Goal: Task Accomplishment & Management: Manage account settings

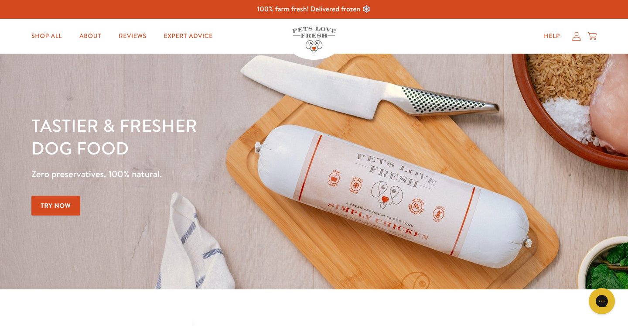
click at [577, 32] on icon at bounding box center [576, 36] width 9 height 9
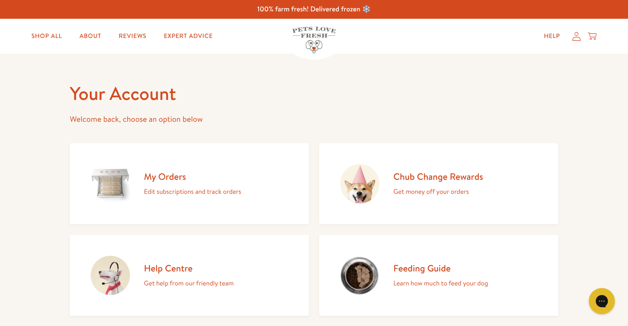
click at [424, 185] on div "Chub Change Rewards Get money off your orders" at bounding box center [438, 184] width 90 height 27
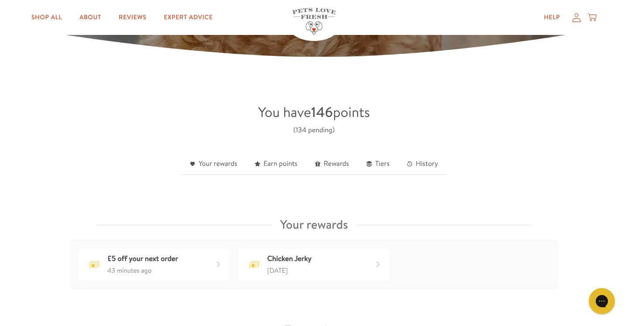
scroll to position [189, 0]
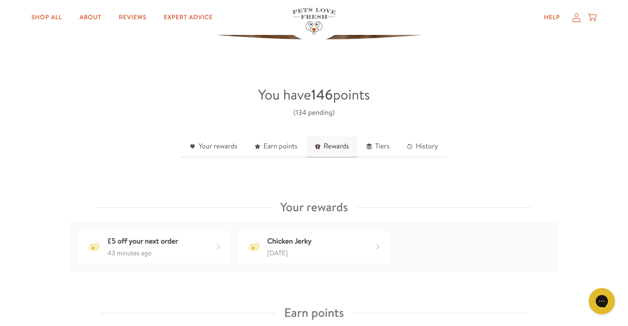
click at [341, 146] on link "Rewards" at bounding box center [331, 146] width 51 height 21
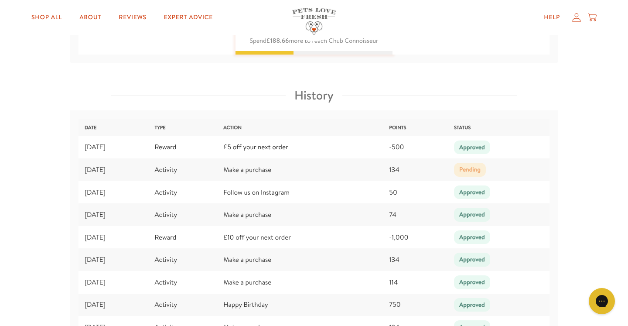
scroll to position [1149, 0]
click at [479, 144] on div "Approved" at bounding box center [472, 147] width 36 height 14
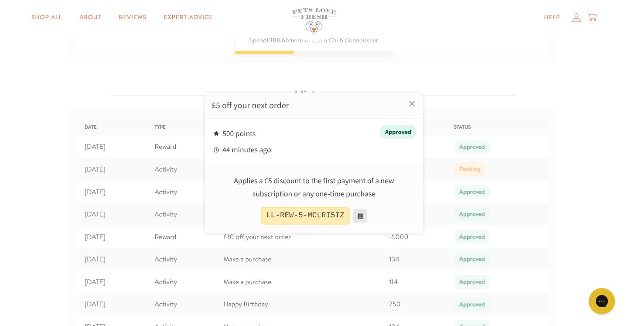
click at [359, 212] on button at bounding box center [360, 216] width 14 height 14
click at [171, 70] on div at bounding box center [314, 163] width 628 height 326
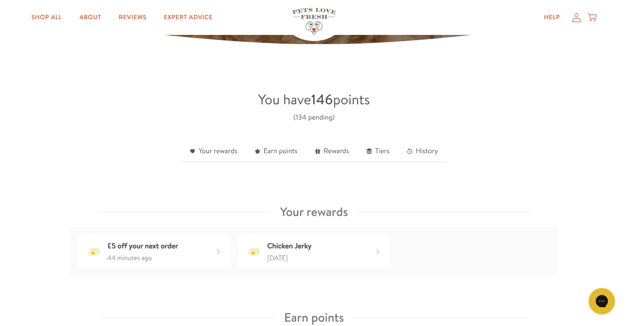
scroll to position [154, 0]
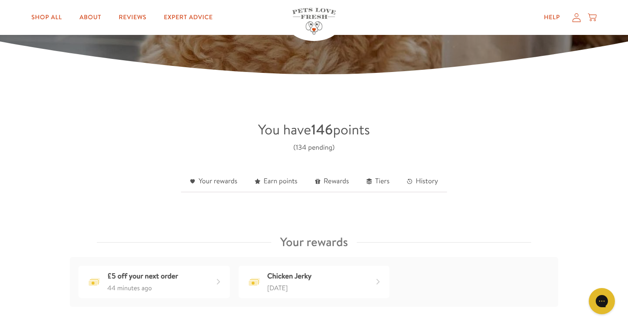
click at [575, 15] on icon at bounding box center [576, 17] width 9 height 9
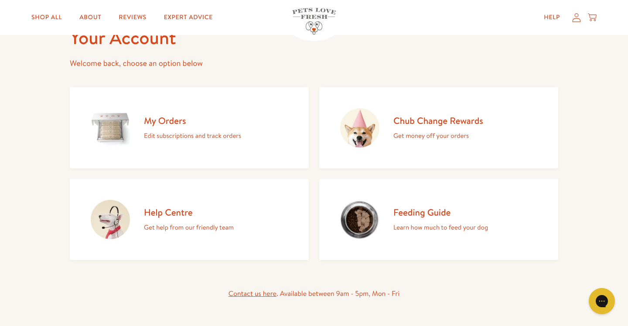
scroll to position [52, 0]
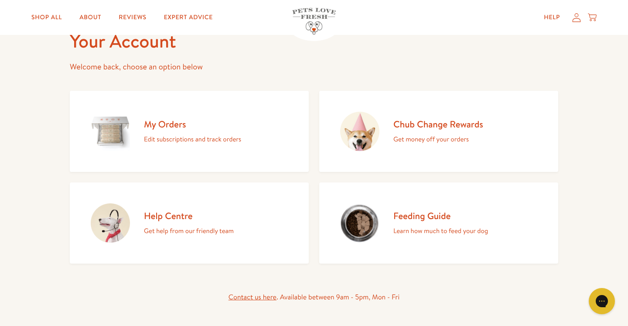
click at [173, 132] on div "My Orders Edit subscriptions and track orders" at bounding box center [192, 131] width 97 height 27
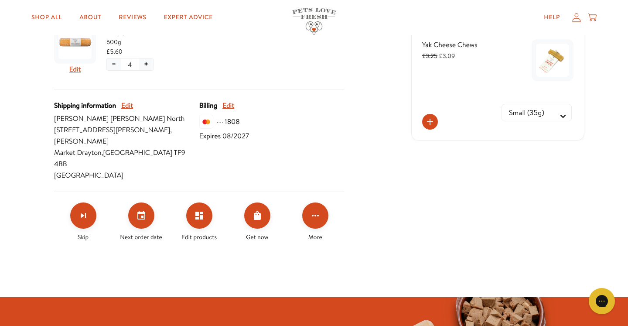
scroll to position [314, 0]
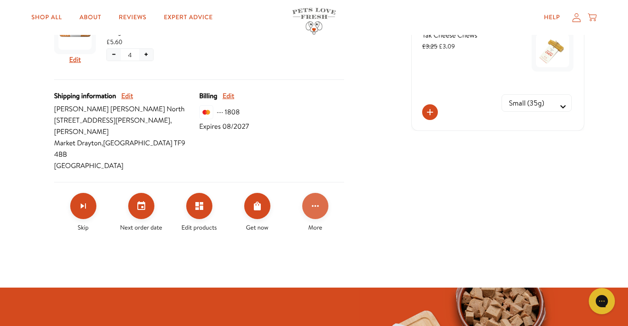
click at [321, 193] on button "Click for more options" at bounding box center [315, 206] width 26 height 26
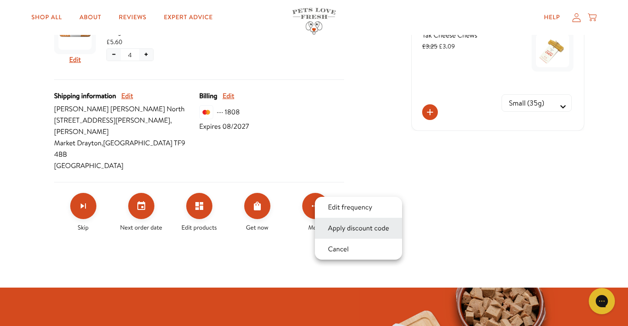
click at [348, 226] on button "Apply discount code" at bounding box center [358, 228] width 66 height 10
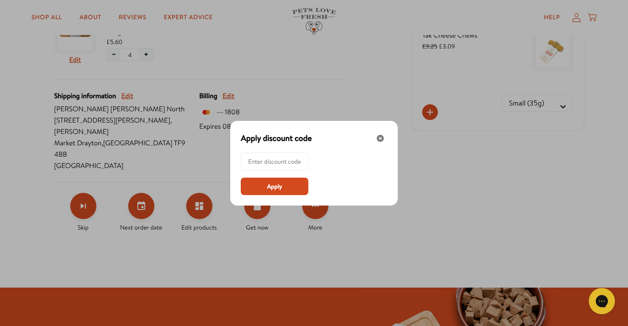
click at [249, 163] on input at bounding box center [277, 161] width 58 height 17
paste input "LL-REW-5-MCLRI5IZ"
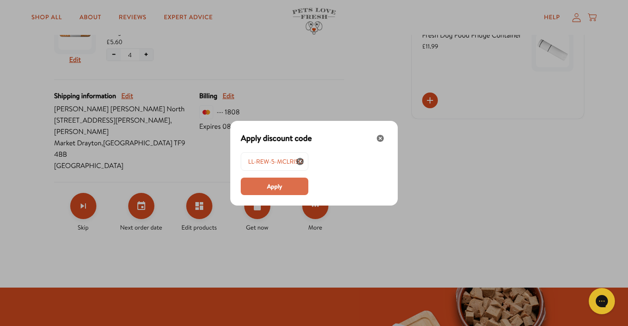
type input "LL-REW-5-MCLRI5IZ"
click at [283, 179] on button "Apply" at bounding box center [275, 186] width 68 height 17
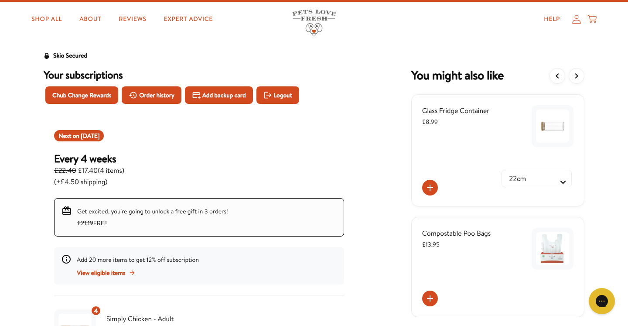
scroll to position [0, 0]
